Goal: Task Accomplishment & Management: Manage account settings

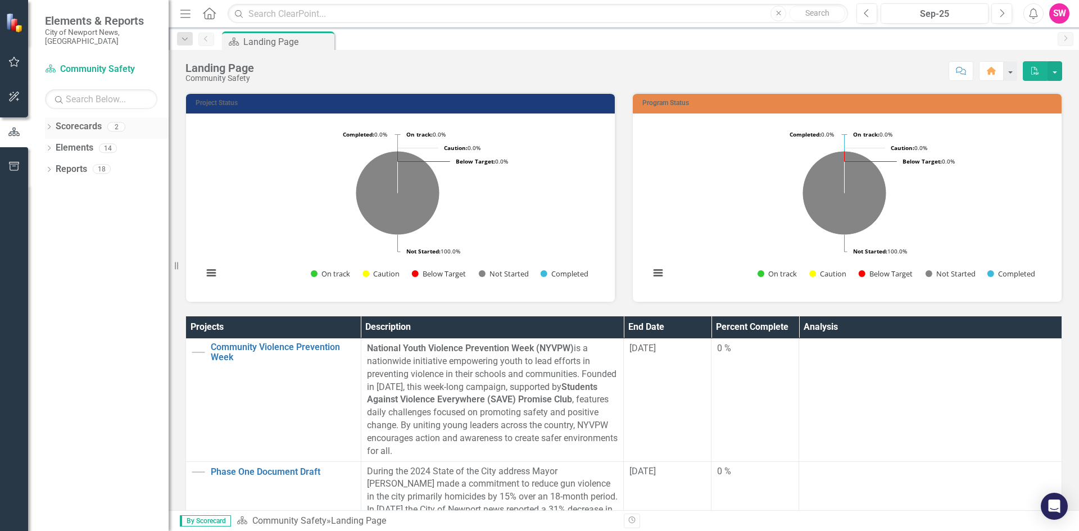
click at [93, 120] on link "Scorecards" at bounding box center [79, 126] width 46 height 13
click at [107, 121] on div "Scorecards 2" at bounding box center [112, 127] width 113 height 21
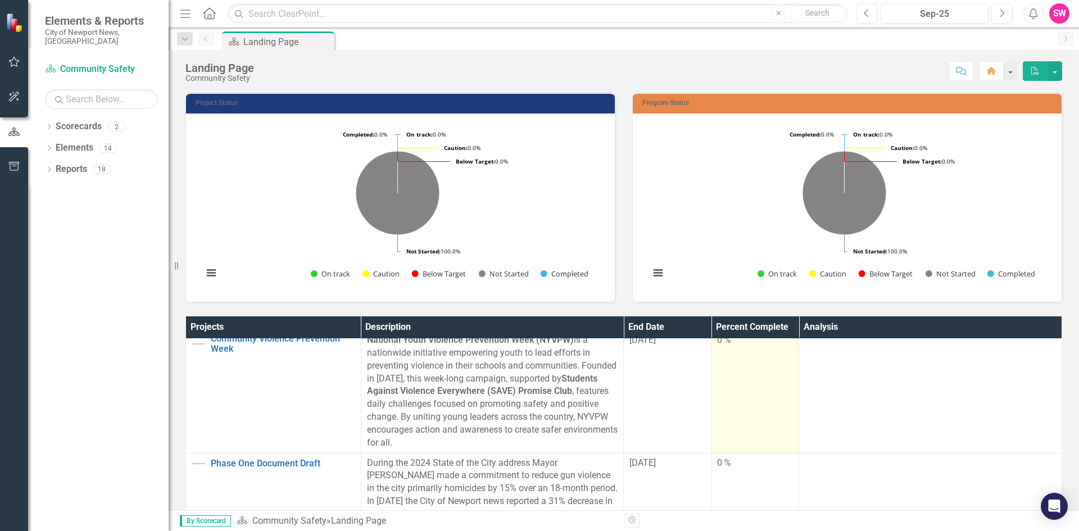
scroll to position [30, 0]
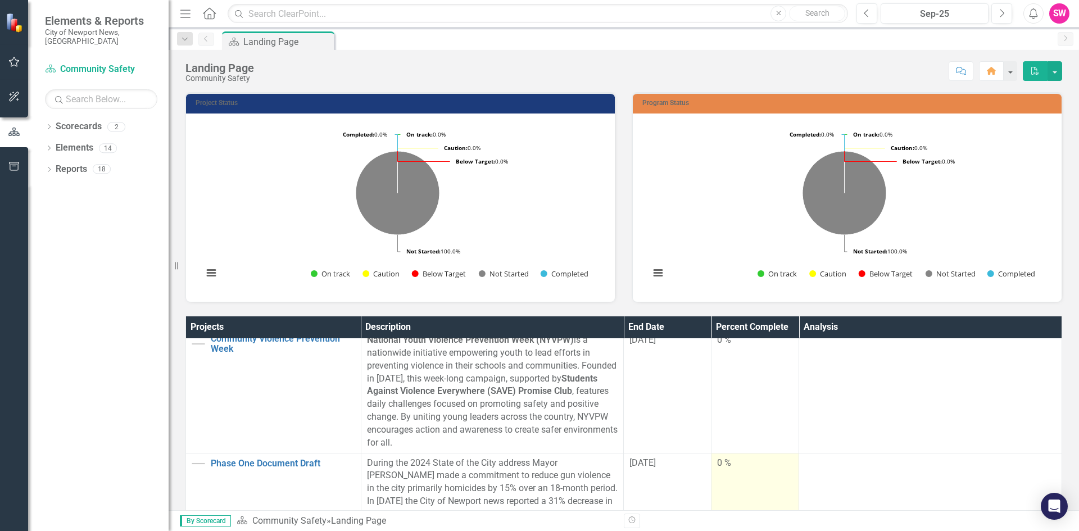
click at [755, 475] on td "0 %" at bounding box center [755, 520] width 88 height 135
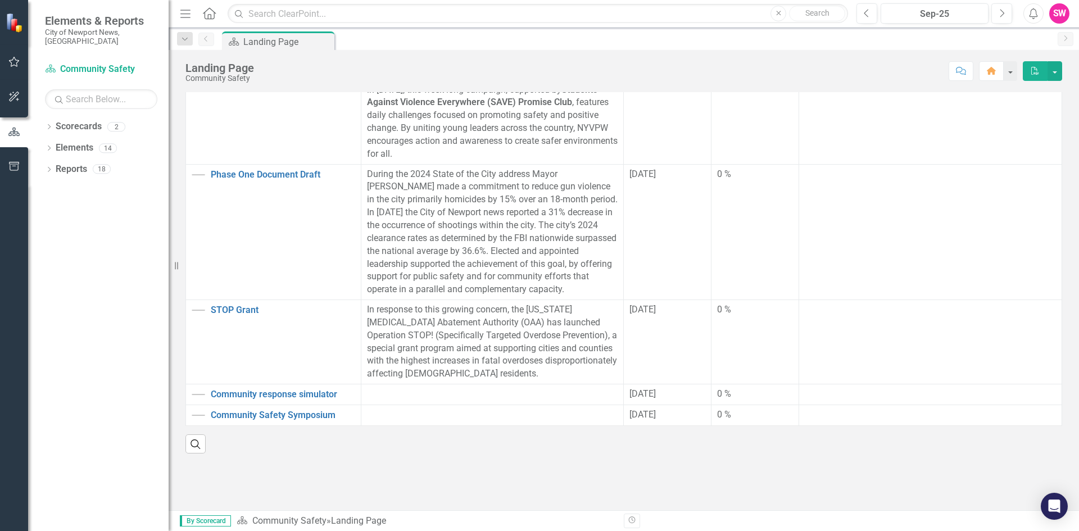
scroll to position [291, 0]
click at [280, 409] on link "Community Safety Symposium" at bounding box center [283, 414] width 144 height 10
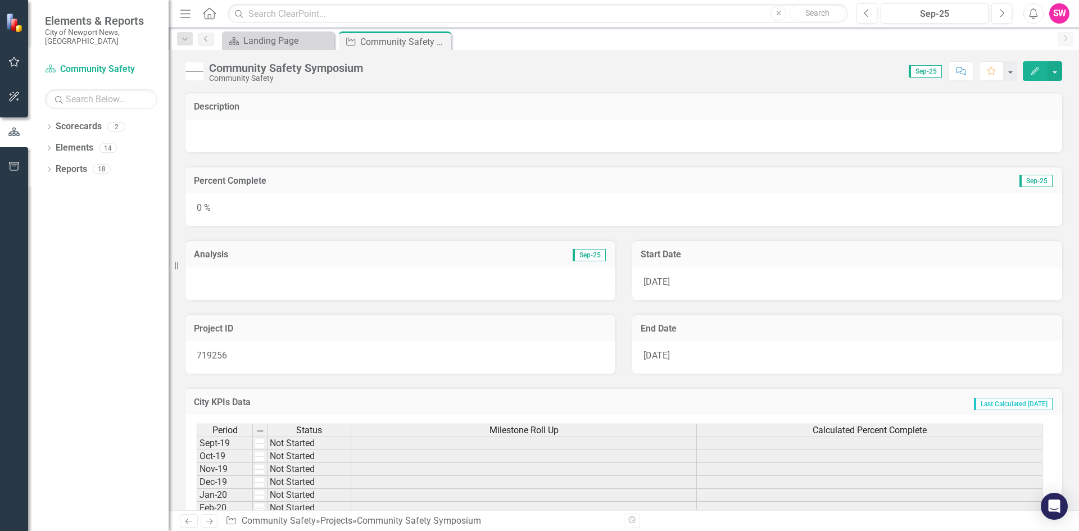
click at [297, 70] on div "Community Safety Symposium" at bounding box center [286, 68] width 154 height 12
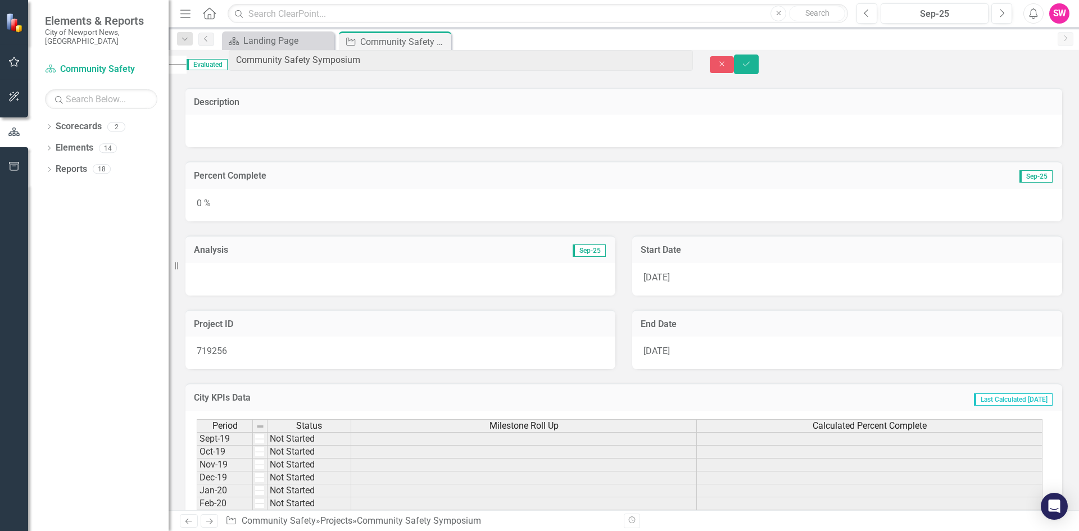
click at [314, 129] on div at bounding box center [623, 131] width 877 height 33
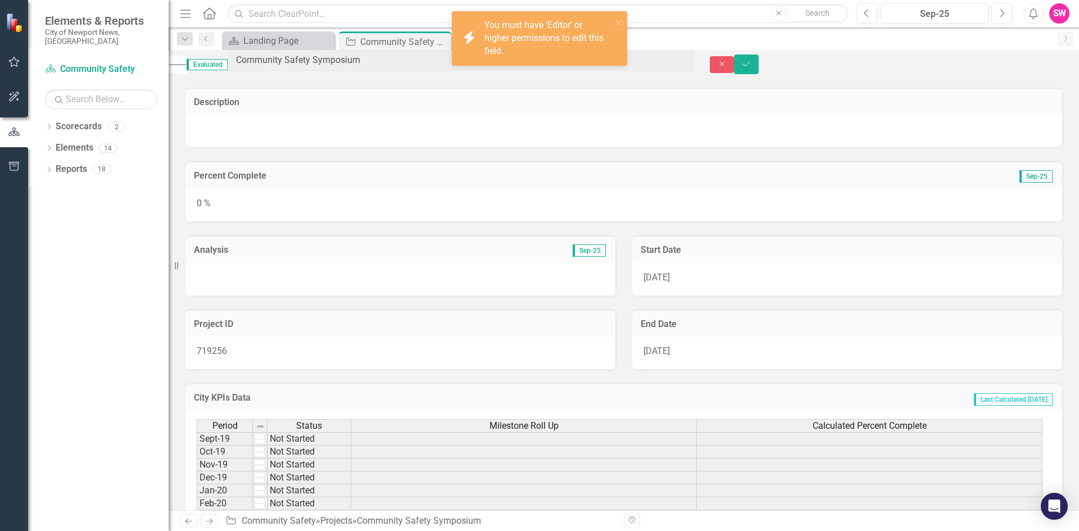
click at [314, 128] on div at bounding box center [623, 131] width 877 height 33
click at [313, 128] on div at bounding box center [623, 131] width 877 height 33
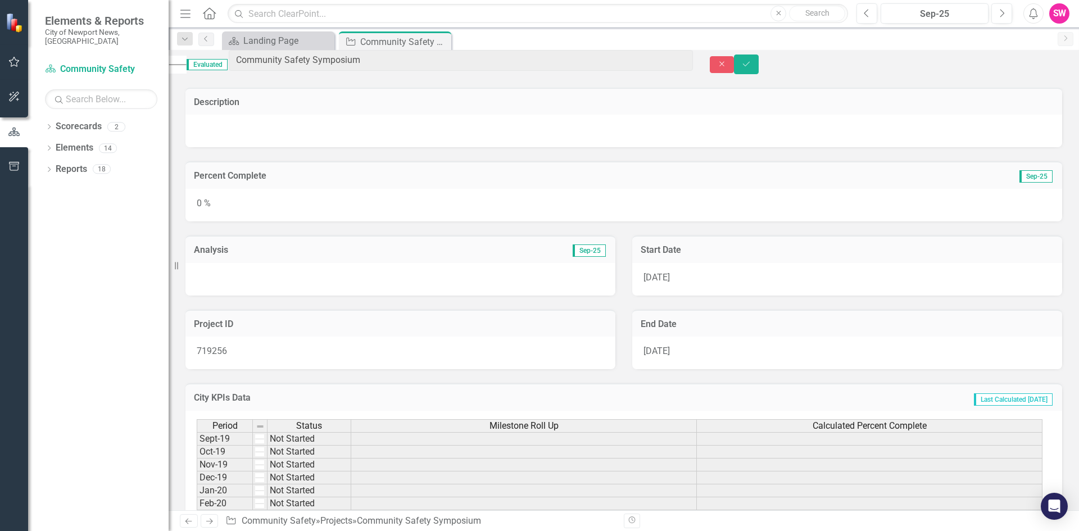
click at [399, 133] on div at bounding box center [623, 131] width 877 height 33
click at [384, 124] on div at bounding box center [623, 131] width 877 height 33
click at [383, 123] on div at bounding box center [623, 131] width 877 height 33
click at [751, 63] on icon "Save" at bounding box center [746, 64] width 10 height 8
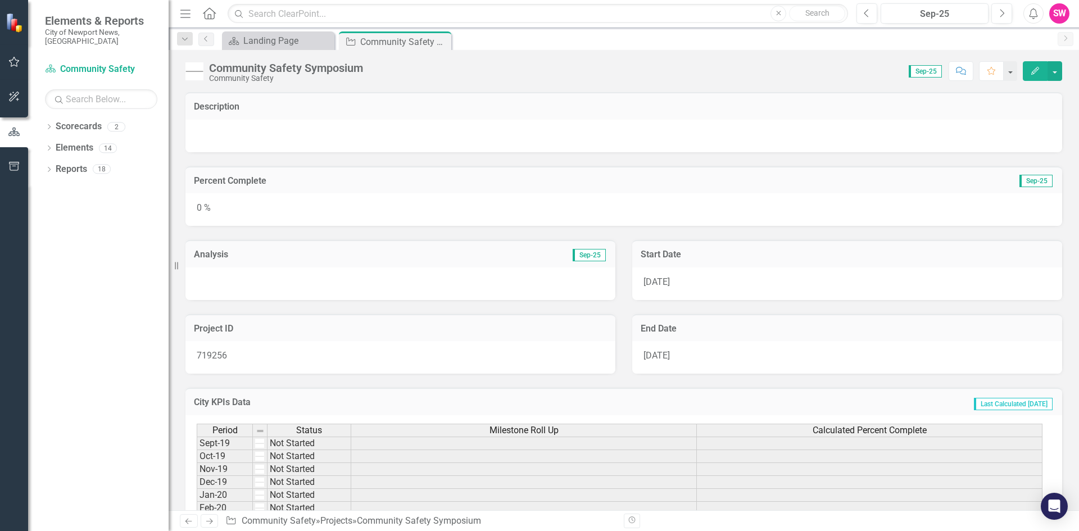
click at [246, 122] on div at bounding box center [623, 136] width 877 height 33
click at [224, 100] on div "Description" at bounding box center [623, 106] width 877 height 28
click at [224, 104] on h3 "Description" at bounding box center [624, 107] width 860 height 10
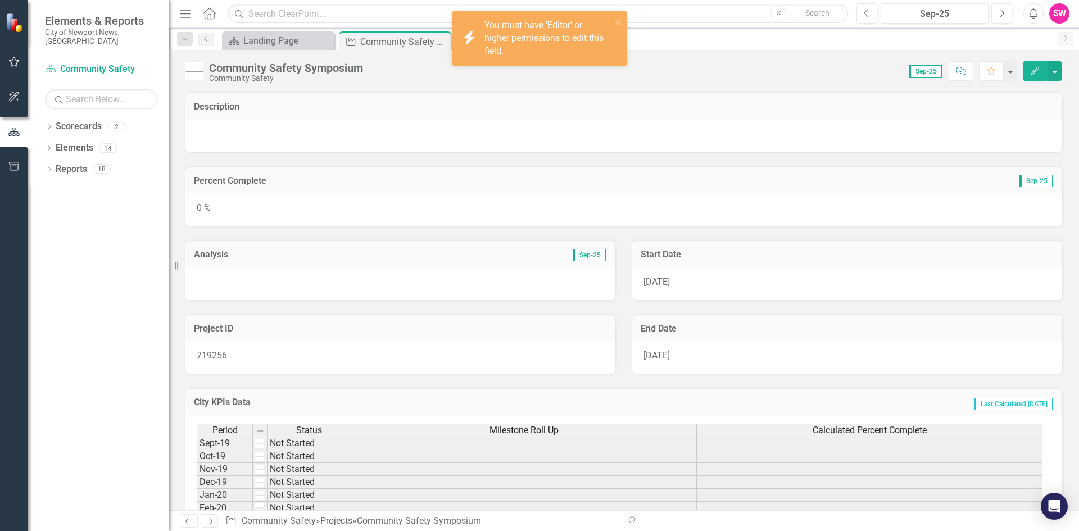
click at [224, 104] on h3 "Description" at bounding box center [624, 107] width 860 height 10
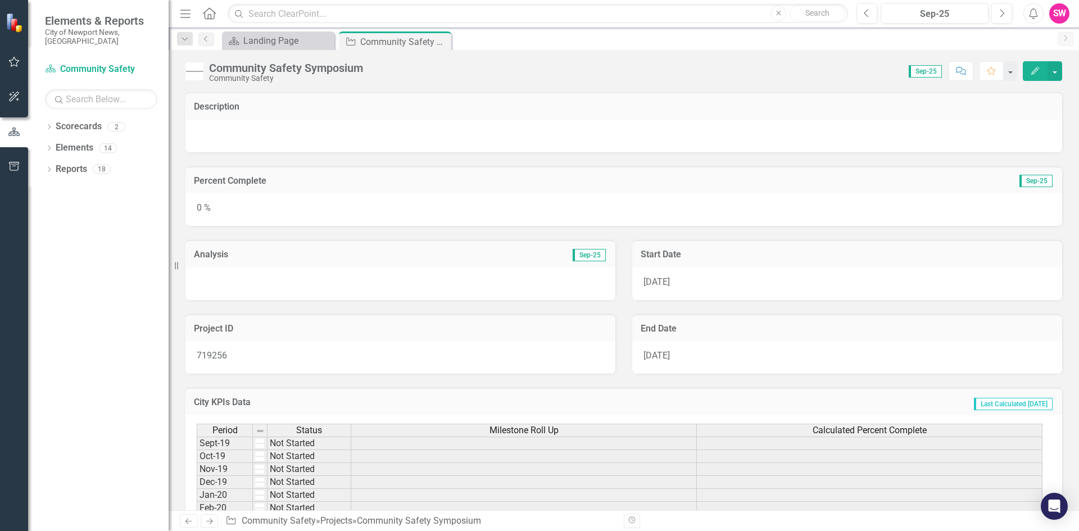
click at [1031, 73] on icon "Edit" at bounding box center [1035, 71] width 10 height 8
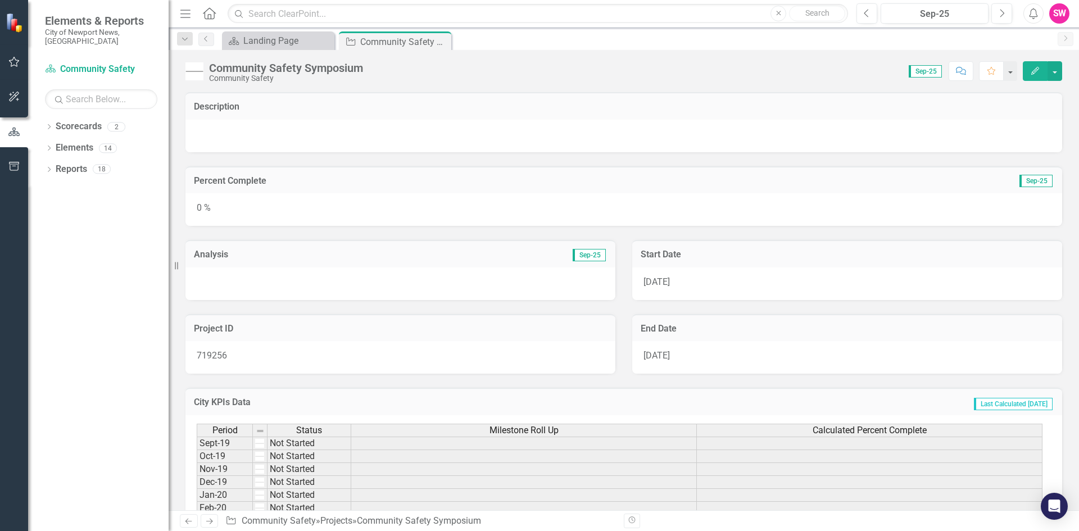
click at [243, 112] on td "Description" at bounding box center [624, 108] width 860 height 15
click at [325, 68] on div "Community Safety Symposium" at bounding box center [286, 68] width 154 height 12
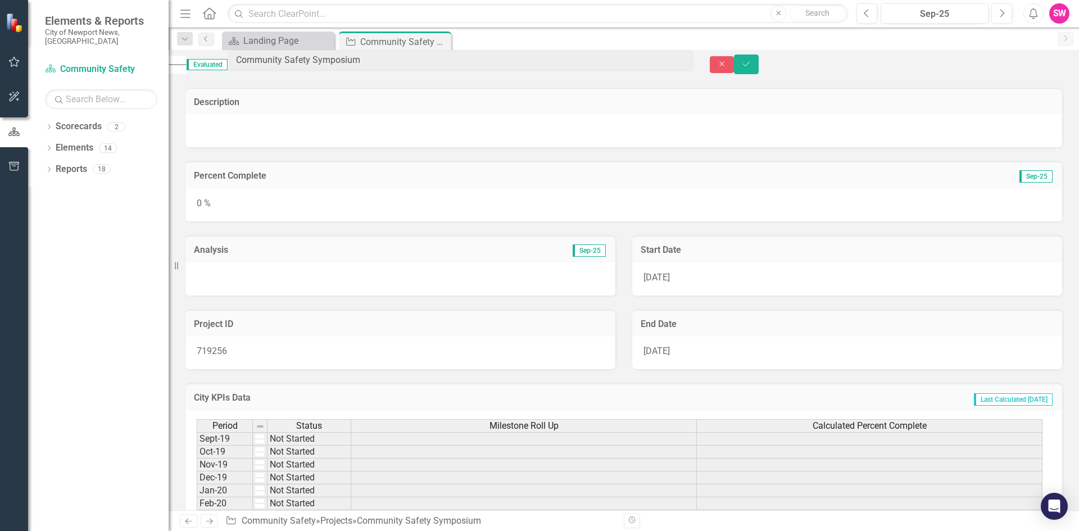
click at [300, 94] on div "Description" at bounding box center [623, 102] width 877 height 28
click at [196, 105] on h3 "Description" at bounding box center [624, 102] width 860 height 10
click at [208, 107] on h3 "Description" at bounding box center [624, 102] width 860 height 10
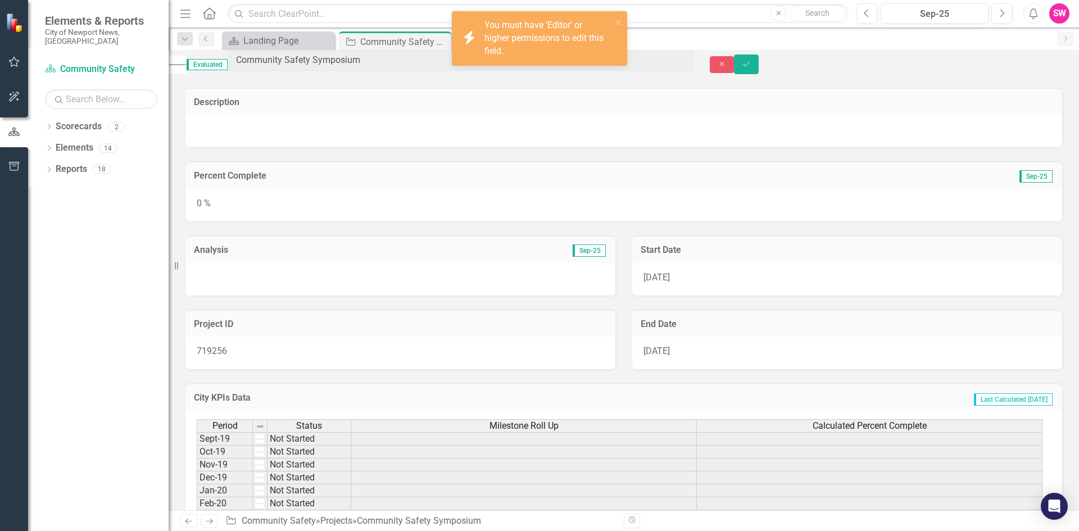
click at [208, 107] on h3 "Description" at bounding box center [624, 102] width 860 height 10
click at [372, 44] on div "Community Safety Symposium" at bounding box center [390, 42] width 60 height 14
click at [256, 111] on td "Description" at bounding box center [624, 103] width 860 height 15
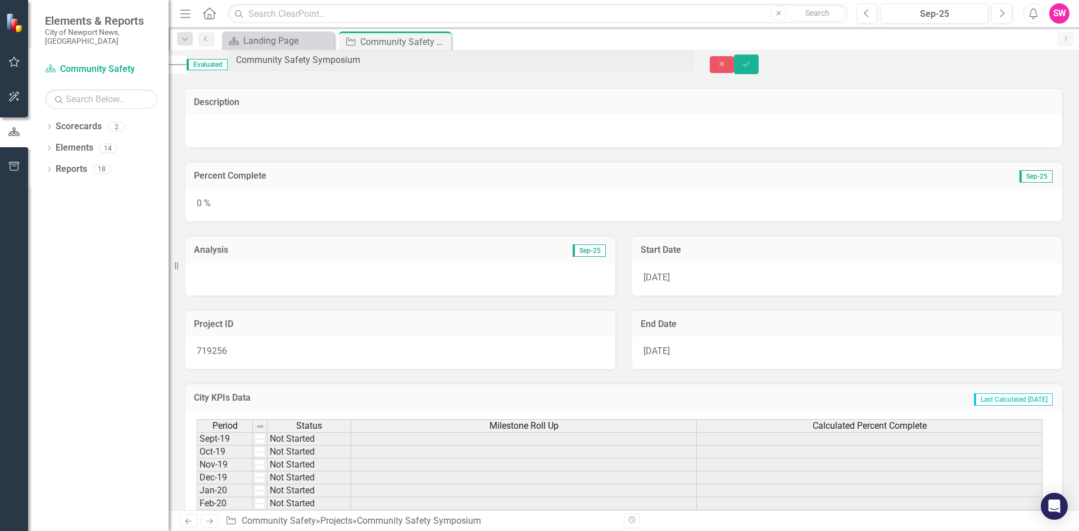
click at [223, 105] on h3 "Description" at bounding box center [624, 102] width 860 height 10
